Goal: Information Seeking & Learning: Learn about a topic

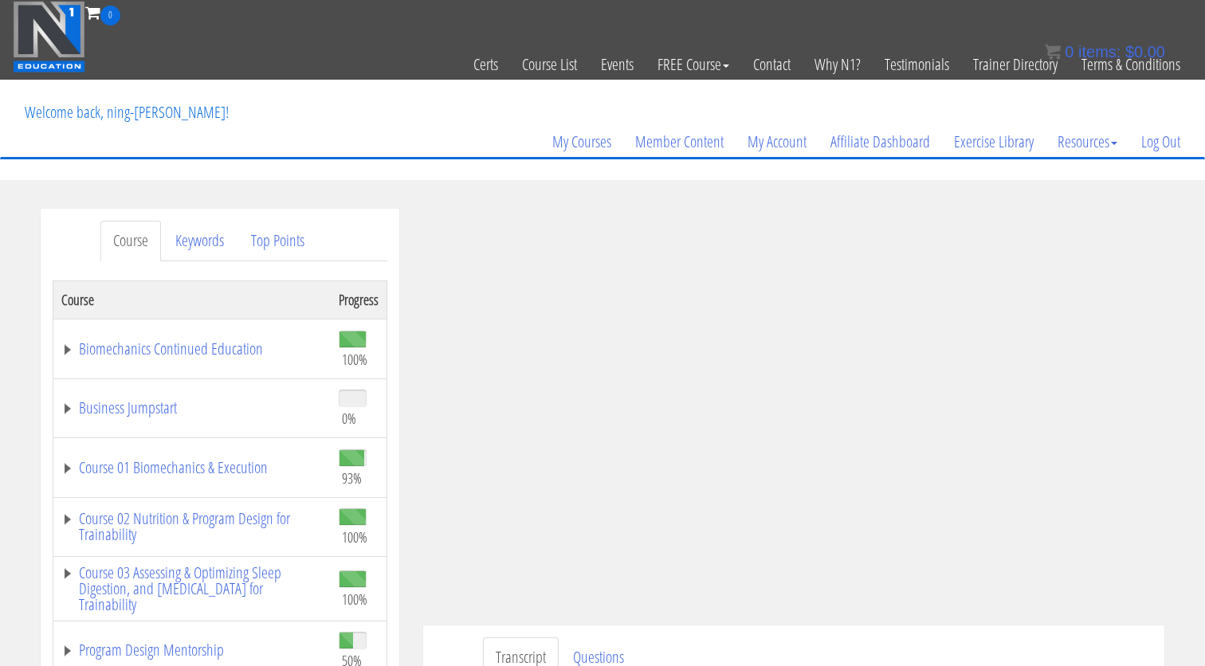
scroll to position [70, 0]
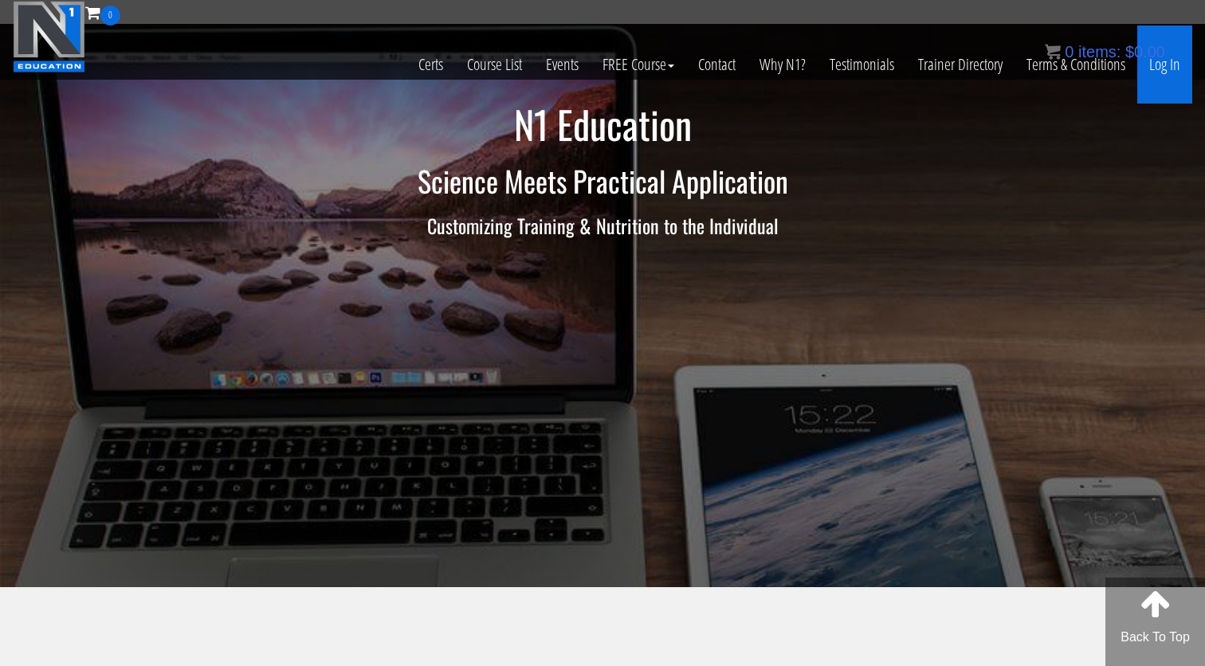
click at [1179, 69] on link "Log In" at bounding box center [1164, 65] width 55 height 78
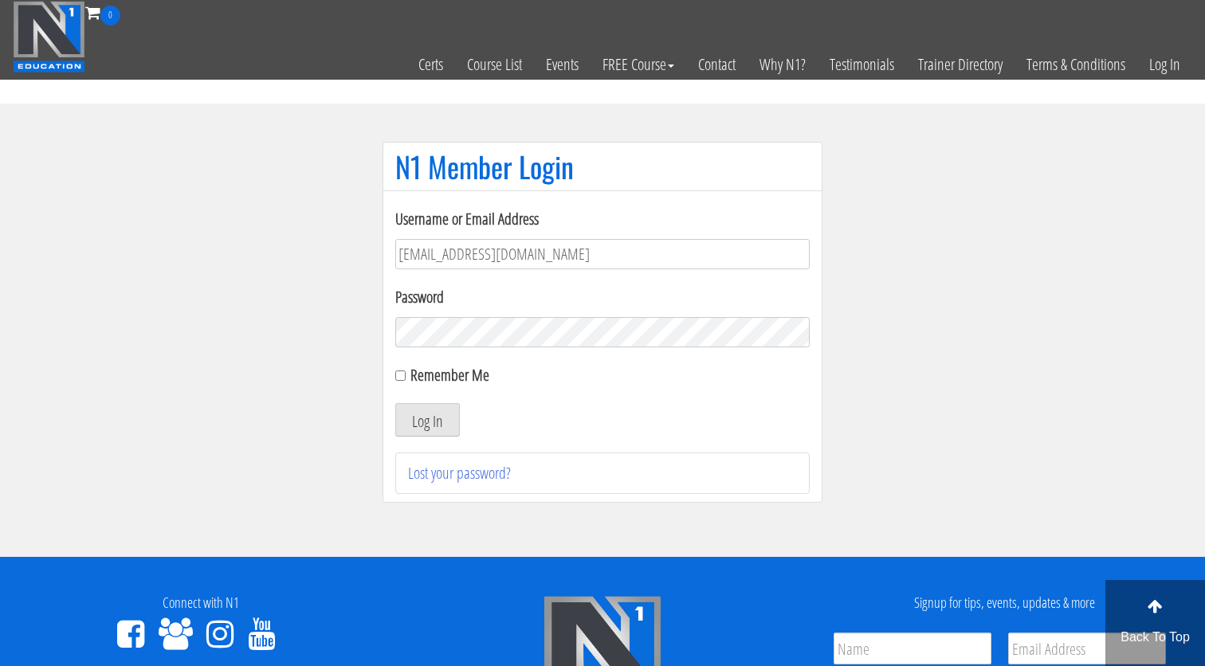
type input "[EMAIL_ADDRESS][DOMAIN_NAME]"
click at [427, 420] on button "Log In" at bounding box center [427, 419] width 65 height 33
click at [437, 421] on button "Log In" at bounding box center [427, 419] width 65 height 33
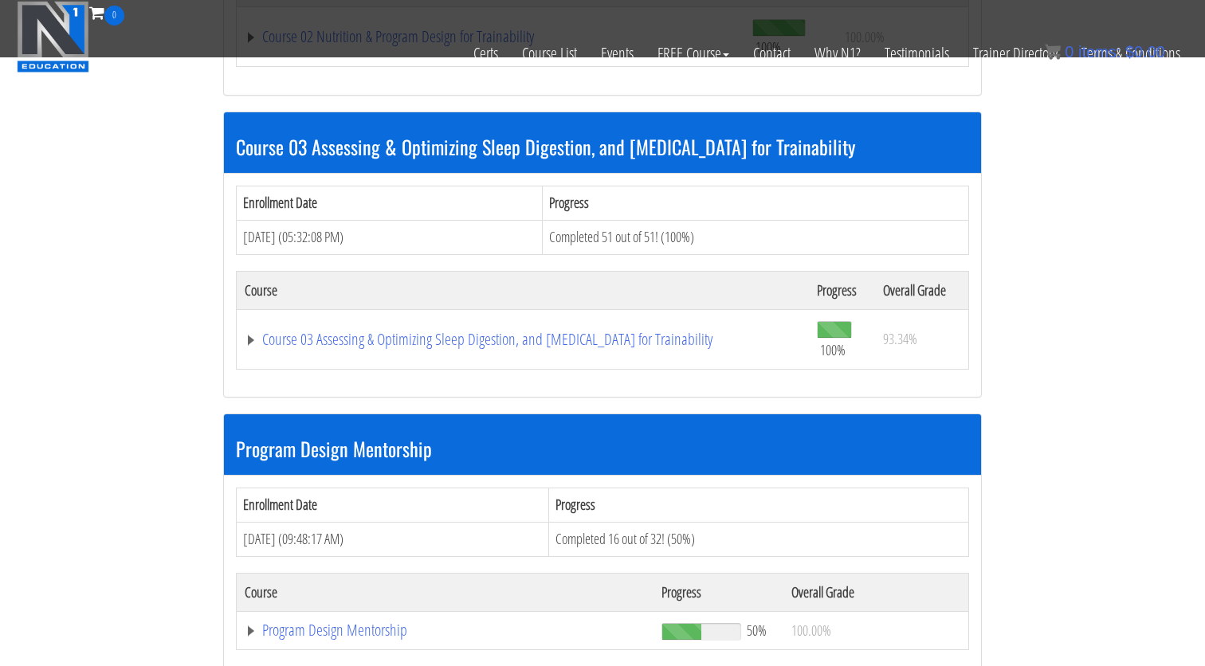
scroll to position [1447, 0]
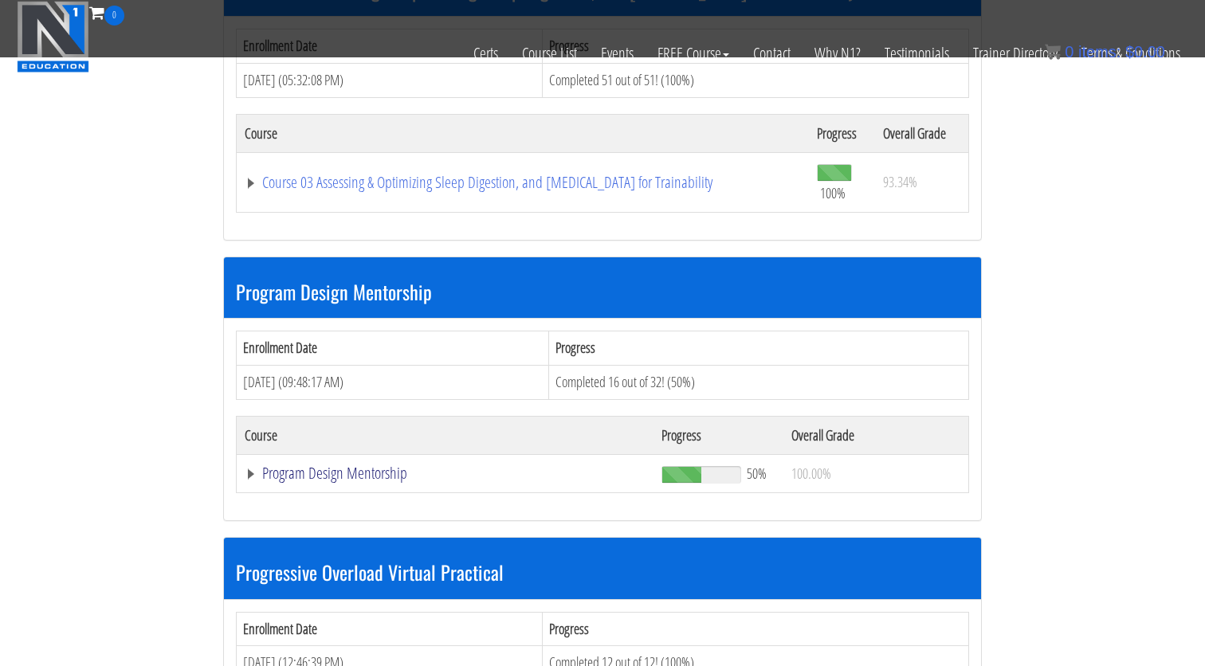
click at [379, 465] on link "Program Design Mentorship" at bounding box center [445, 473] width 401 height 16
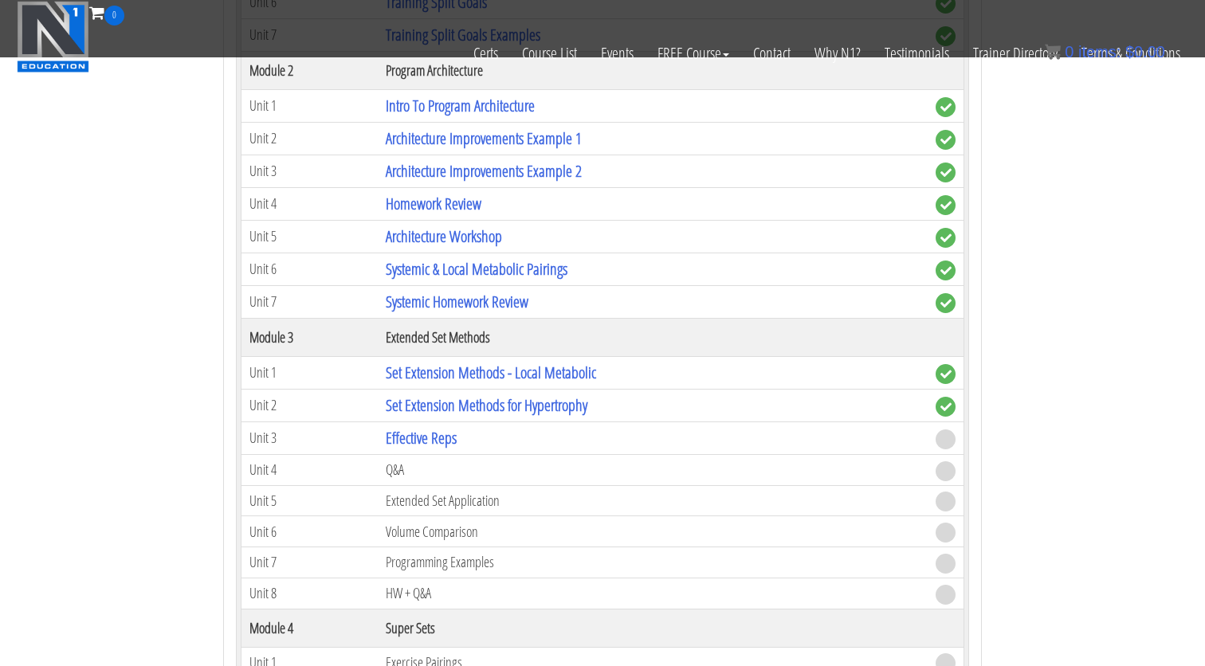
scroll to position [2385, 0]
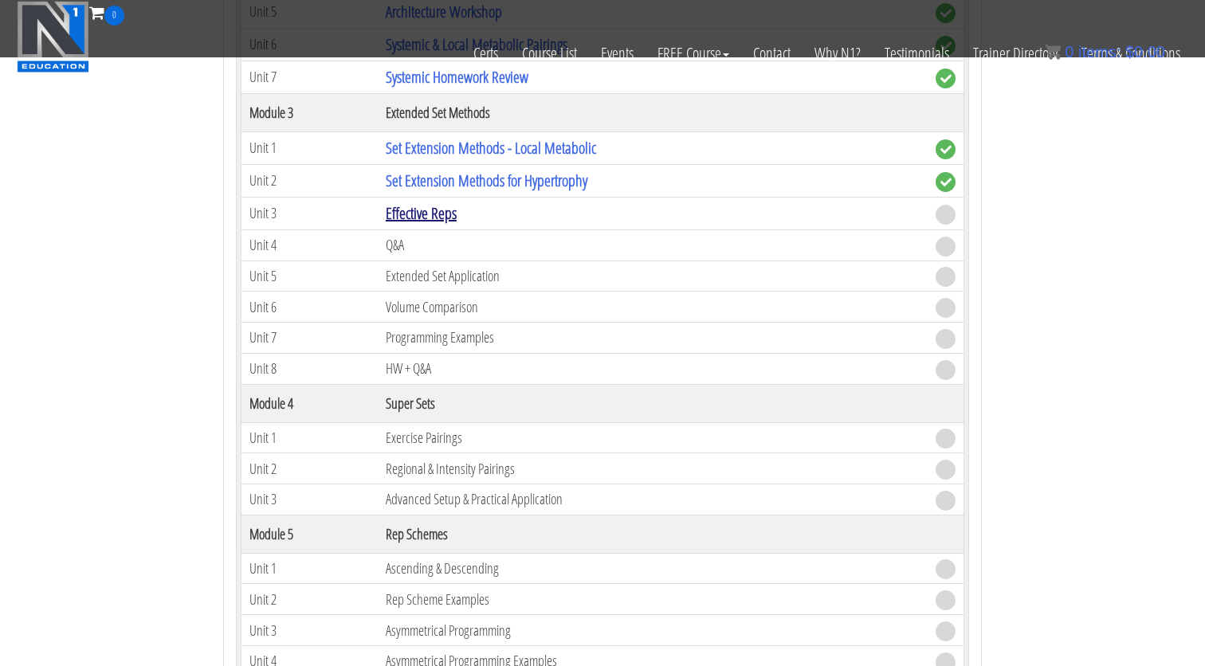
click at [406, 208] on link "Effective Reps" at bounding box center [421, 213] width 71 height 22
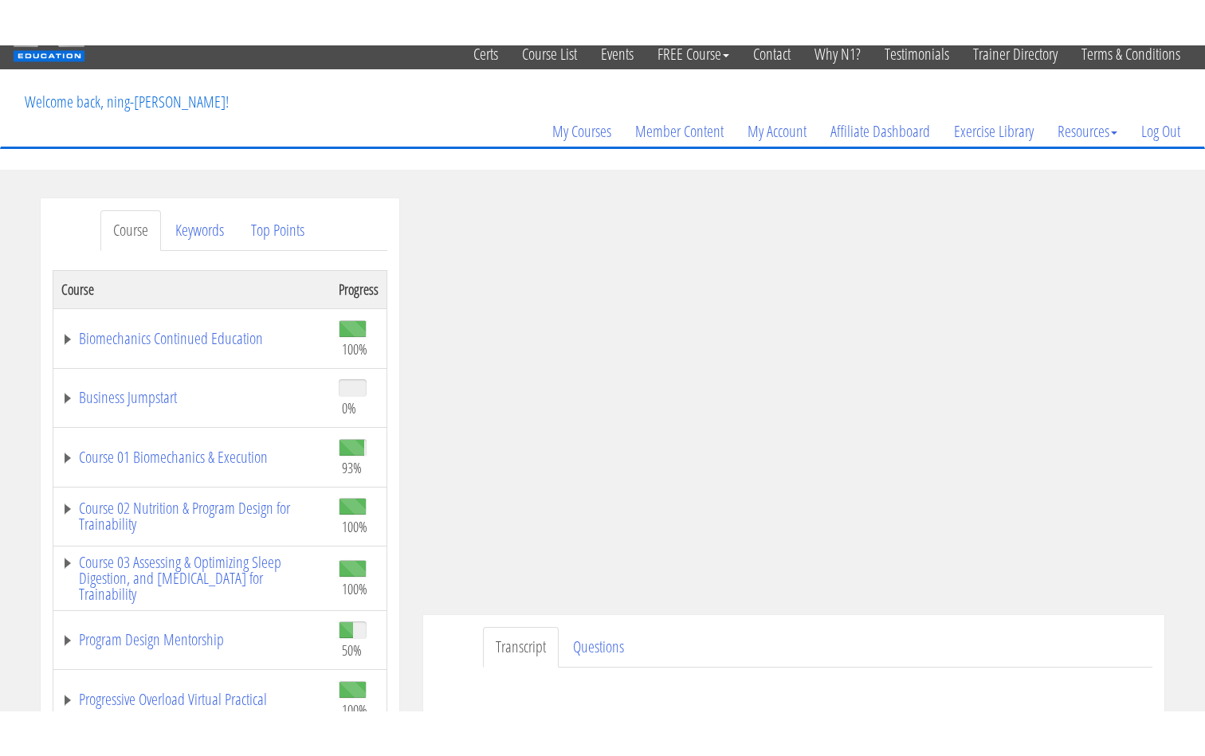
scroll to position [85, 0]
